Goal: Navigation & Orientation: Find specific page/section

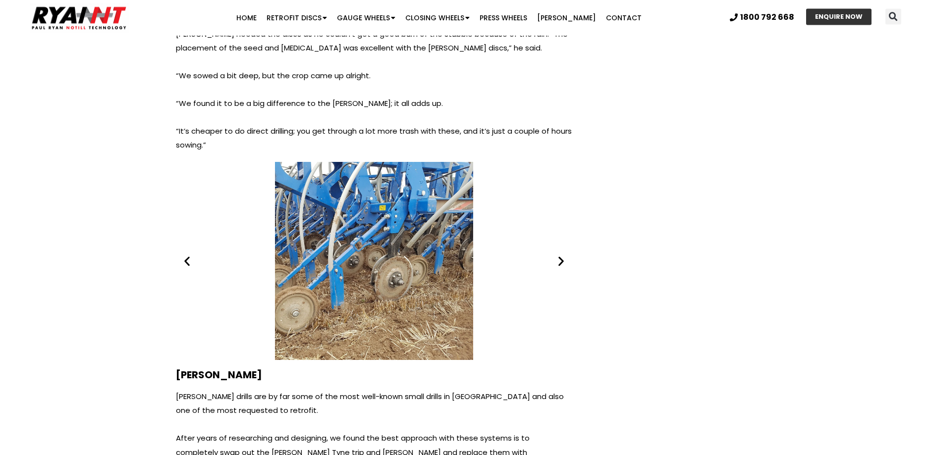
scroll to position [3690, 0]
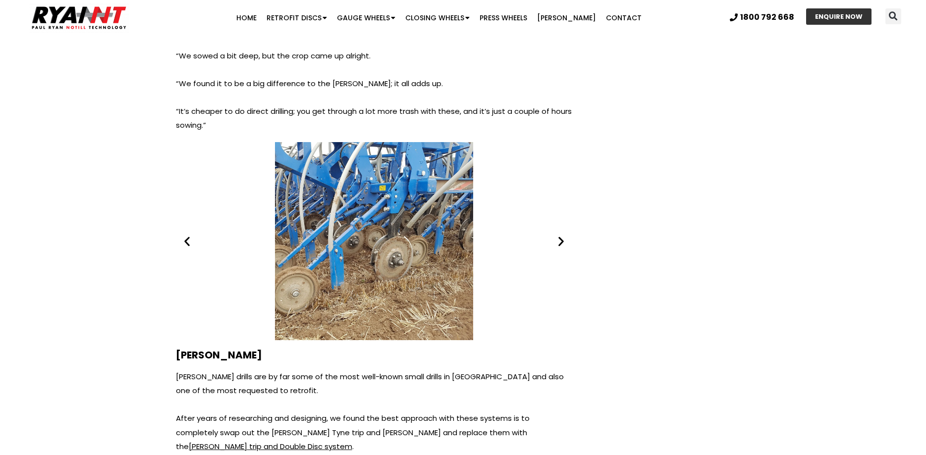
click at [561, 235] on icon "Next slide" at bounding box center [561, 241] width 12 height 12
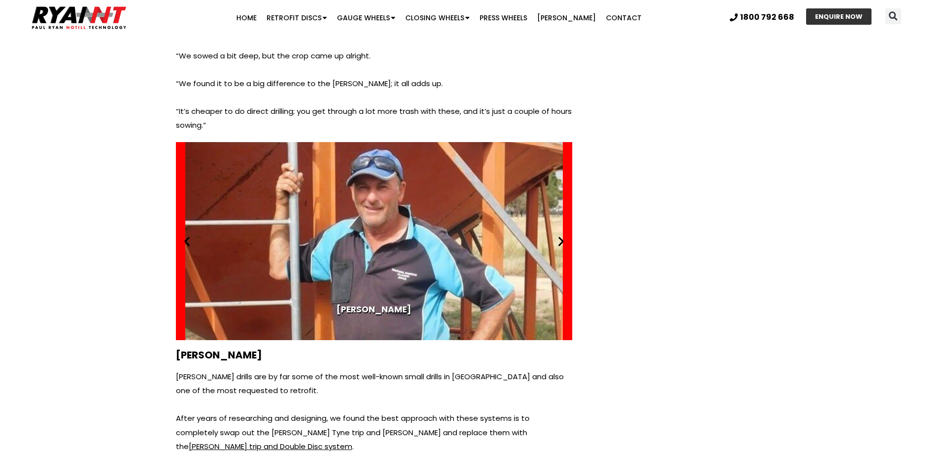
click at [561, 235] on icon "Next slide" at bounding box center [561, 241] width 12 height 12
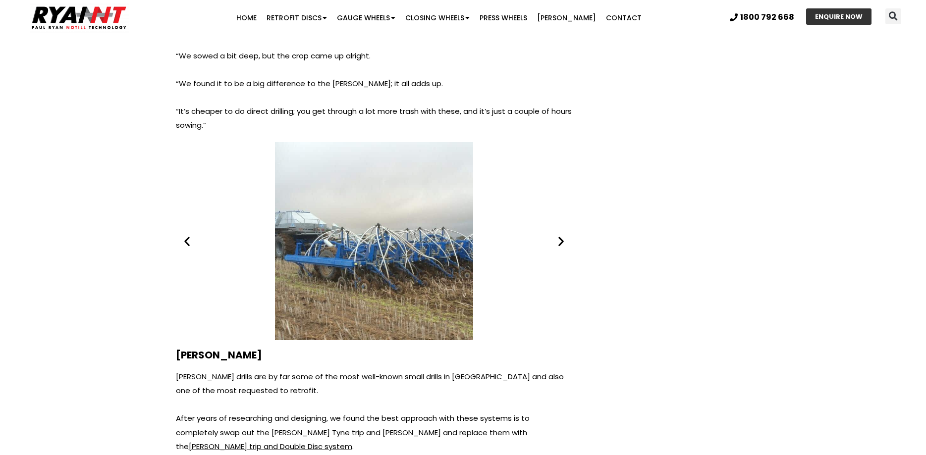
click at [561, 235] on icon "Next slide" at bounding box center [561, 241] width 12 height 12
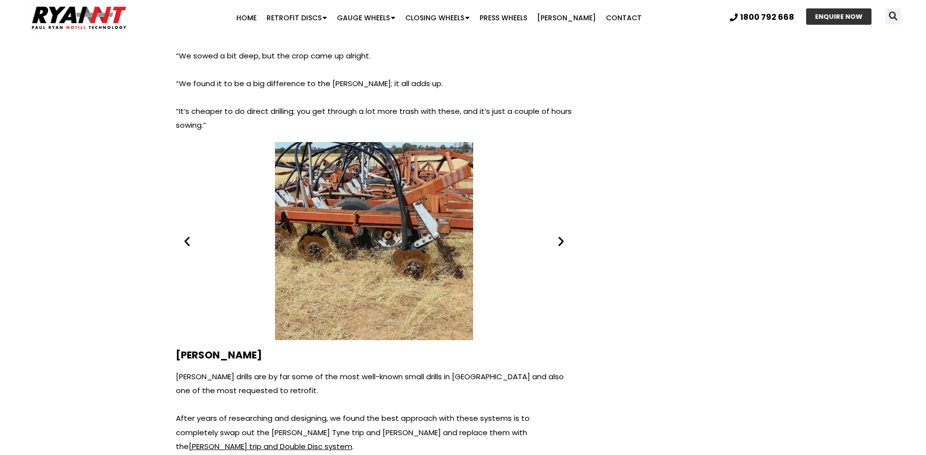
click at [561, 235] on icon "Next slide" at bounding box center [561, 241] width 12 height 12
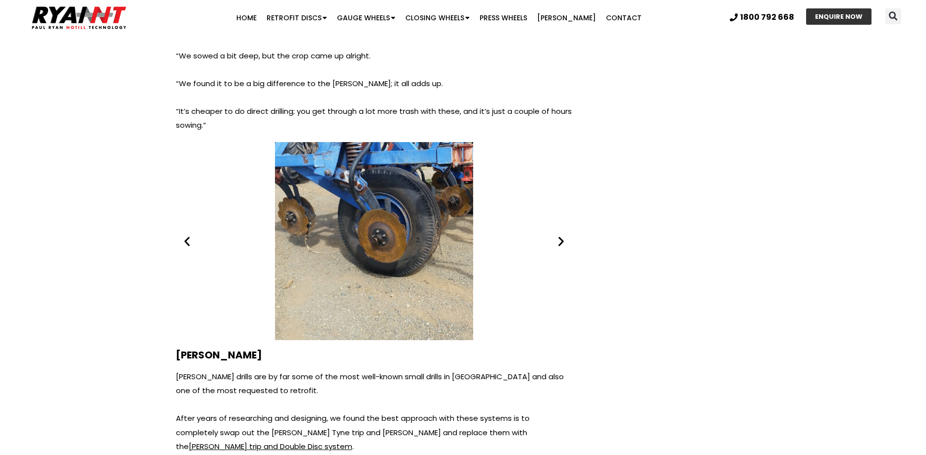
click at [561, 235] on icon "Next slide" at bounding box center [561, 241] width 12 height 12
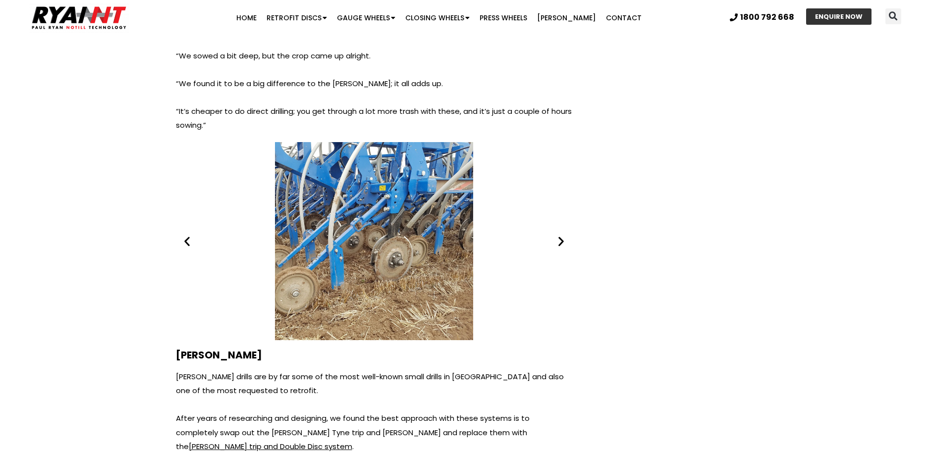
click at [561, 235] on icon "Next slide" at bounding box center [561, 241] width 12 height 12
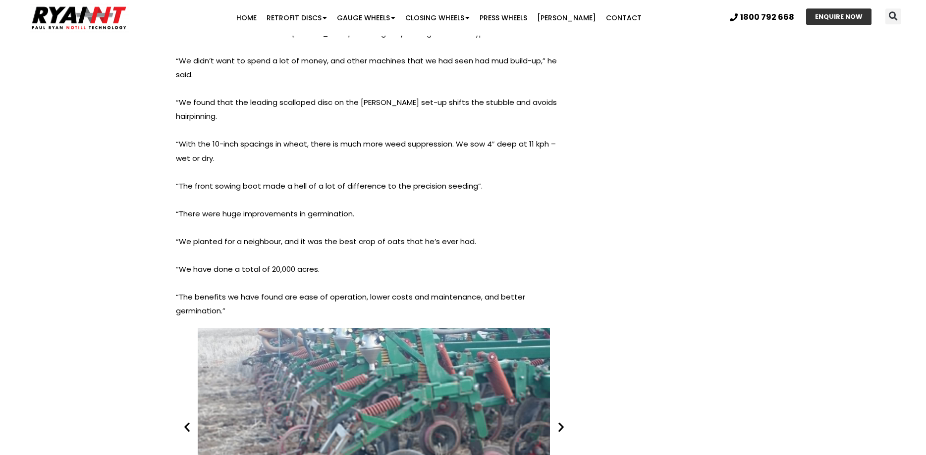
scroll to position [6168, 0]
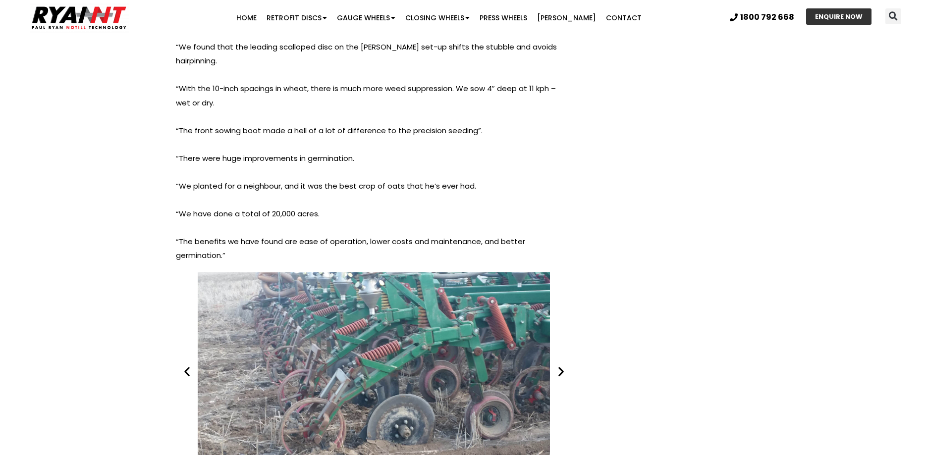
click at [562, 366] on icon "Next slide" at bounding box center [561, 372] width 12 height 12
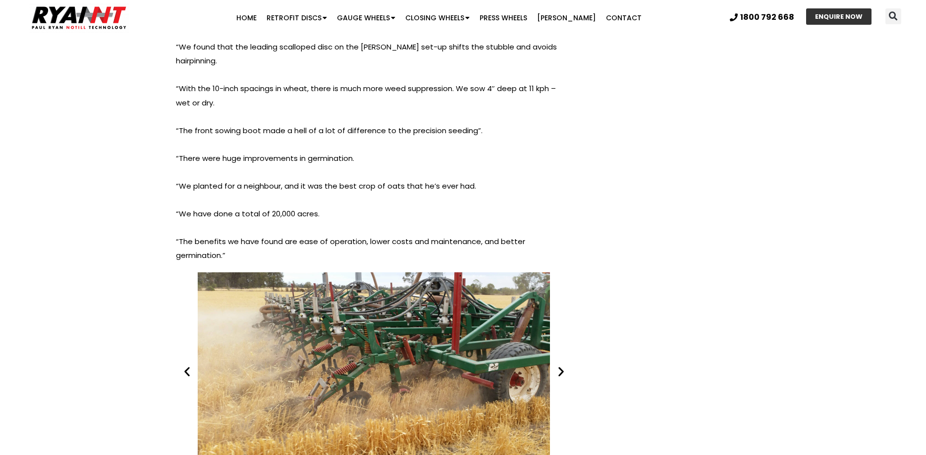
click at [562, 366] on icon "Next slide" at bounding box center [561, 372] width 12 height 12
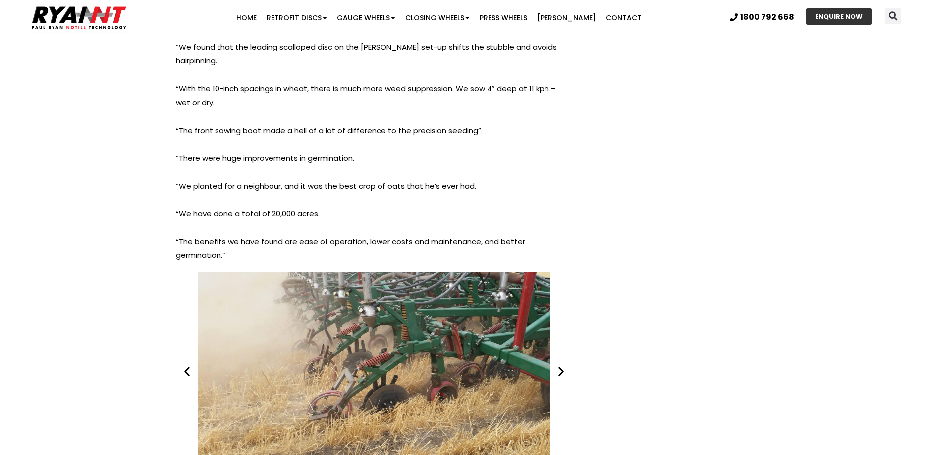
click at [562, 366] on icon "Next slide" at bounding box center [561, 372] width 12 height 12
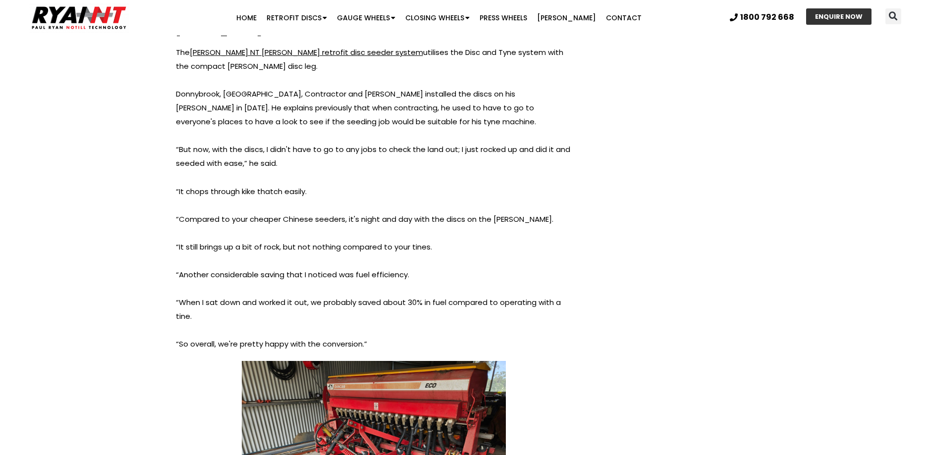
scroll to position [6724, 0]
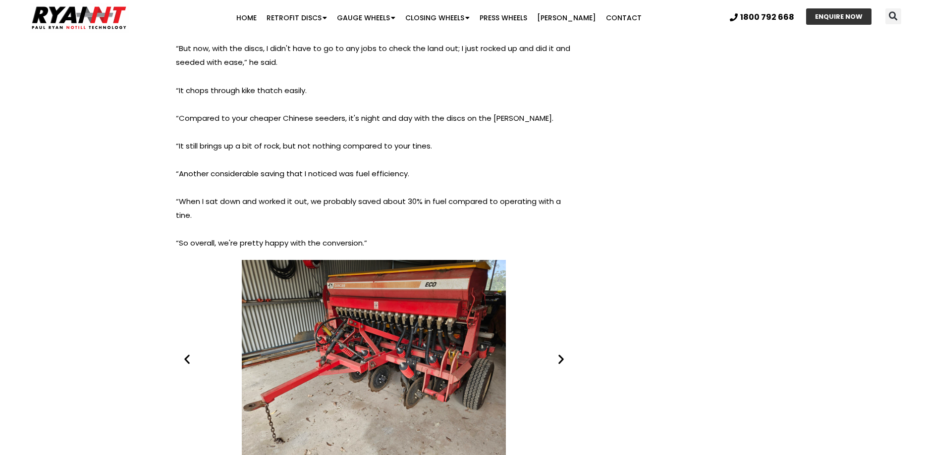
click at [454, 260] on div "1 / 5" at bounding box center [374, 359] width 397 height 198
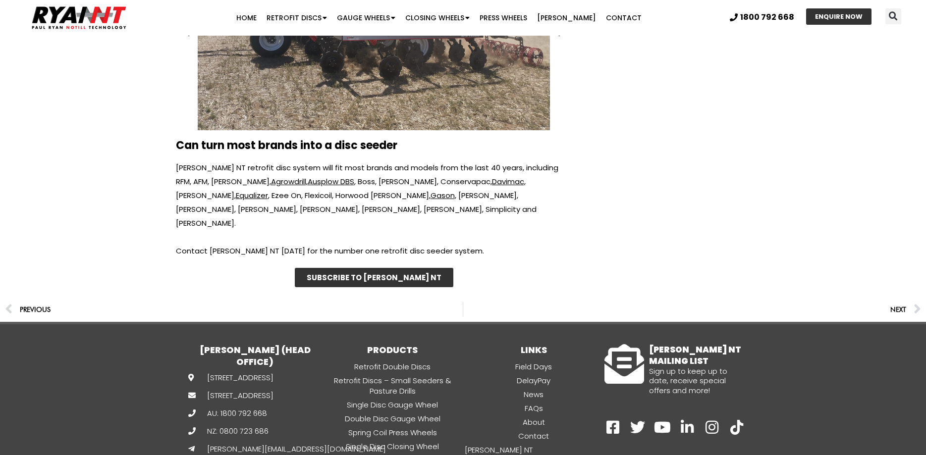
scroll to position [7772, 0]
